Goal: Find contact information: Find contact information

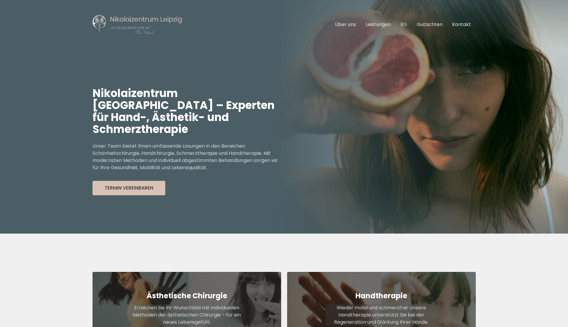
click at [401, 26] on link "BG" at bounding box center [403, 24] width 7 height 7
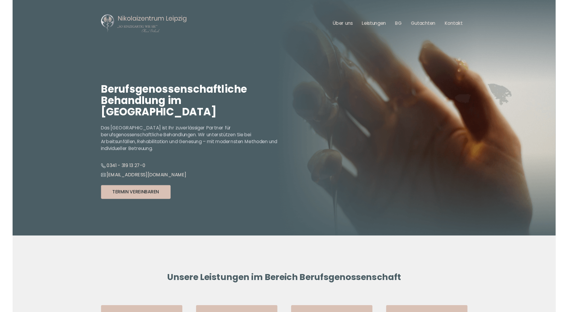
scroll to position [30, 0]
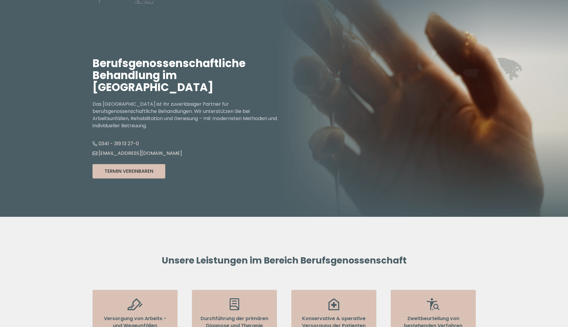
drag, startPoint x: 100, startPoint y: 131, endPoint x: 141, endPoint y: 136, distance: 41.9
click at [141, 136] on div "Berufsgenossenschaftliche Behandlung im [GEOGRAPHIC_DATA] Das [GEOGRAPHIC_DATA]…" at bounding box center [188, 117] width 192 height 197
copy link "0341 - 319 13 27-0"
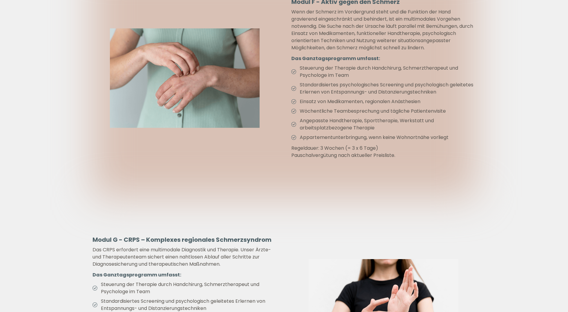
drag, startPoint x: 283, startPoint y: 218, endPoint x: 241, endPoint y: 294, distance: 85.9
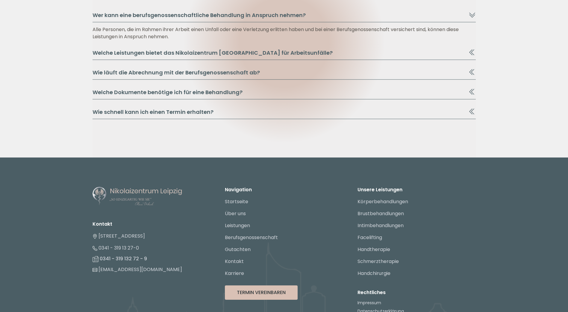
scroll to position [3320, 0]
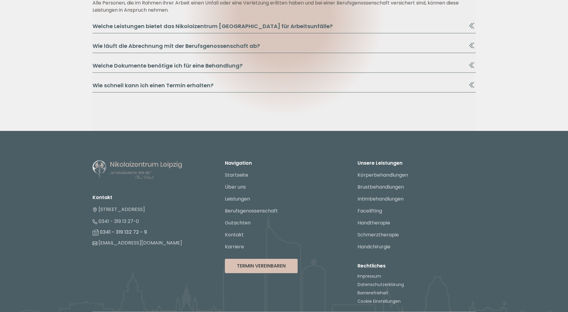
drag, startPoint x: 391, startPoint y: 207, endPoint x: 334, endPoint y: 265, distance: 81.0
drag, startPoint x: 99, startPoint y: 190, endPoint x: 139, endPoint y: 194, distance: 40.0
click at [139, 204] on li "[STREET_ADDRESS]" at bounding box center [151, 210] width 118 height 12
copy link "[STREET_ADDRESS],"
drag, startPoint x: 182, startPoint y: 192, endPoint x: 141, endPoint y: 192, distance: 41.0
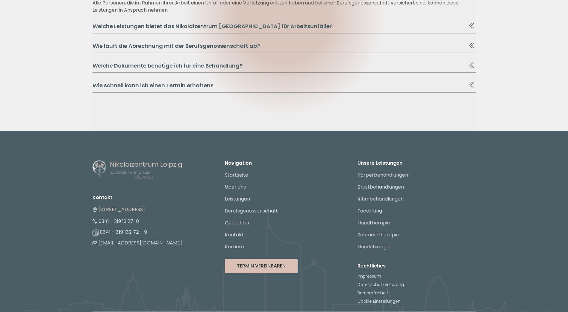
click at [141, 204] on li "[STREET_ADDRESS]" at bounding box center [151, 210] width 118 height 12
copy link "04109 [GEOGRAPHIC_DATA]"
drag, startPoint x: 99, startPoint y: 190, endPoint x: 138, endPoint y: 194, distance: 39.2
click at [138, 204] on li "[STREET_ADDRESS]" at bounding box center [151, 210] width 118 height 12
copy link "[STREET_ADDRESS]"
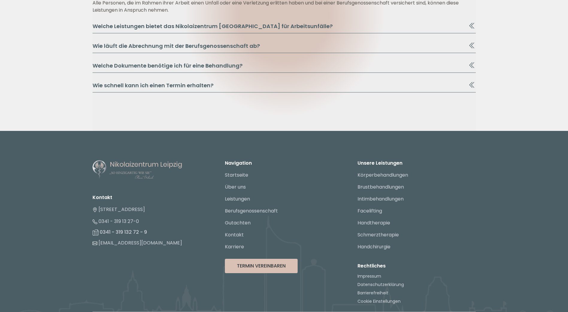
drag, startPoint x: 141, startPoint y: 193, endPoint x: 139, endPoint y: 190, distance: 3.6
click at [139, 204] on li "[STREET_ADDRESS]" at bounding box center [151, 210] width 118 height 12
drag, startPoint x: 141, startPoint y: 190, endPoint x: 171, endPoint y: 192, distance: 30.0
click at [171, 204] on li "[STREET_ADDRESS]" at bounding box center [151, 210] width 118 height 12
copy link "04109 [GEOGRAPHIC_DATA]"
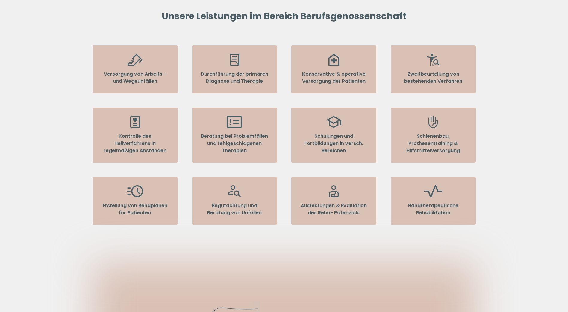
scroll to position [0, 0]
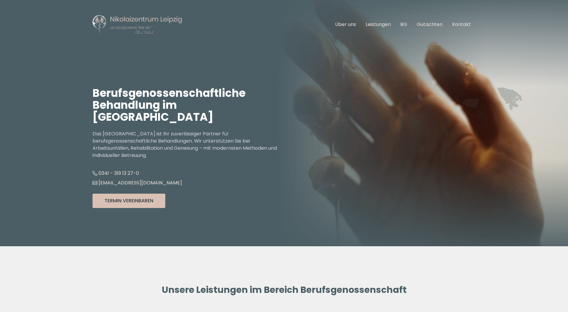
drag, startPoint x: 142, startPoint y: 176, endPoint x: 203, endPoint y: 61, distance: 130.4
drag, startPoint x: 156, startPoint y: 163, endPoint x: 100, endPoint y: 161, distance: 56.0
click at [100, 161] on div "Berufsgenossenschaftliche Behandlung im [GEOGRAPHIC_DATA] Das [GEOGRAPHIC_DATA]…" at bounding box center [188, 147] width 192 height 197
copy link "0341 - 319 13 27-0"
